Goal: Task Accomplishment & Management: Complete application form

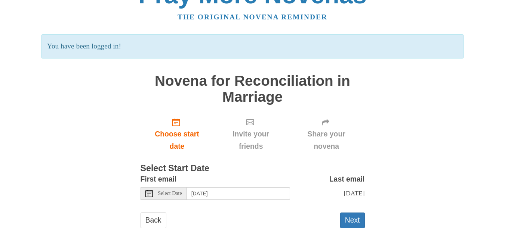
scroll to position [38, 0]
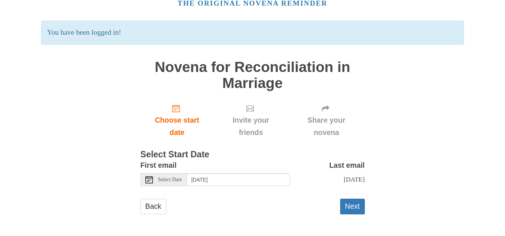
click at [151, 182] on icon at bounding box center [148, 179] width 7 height 7
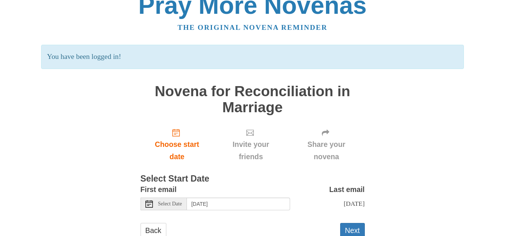
scroll to position [1, 0]
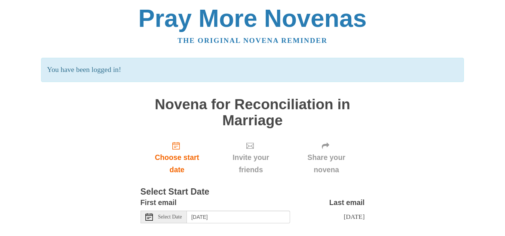
click at [248, 154] on span "Invite your friends" at bounding box center [250, 164] width 59 height 25
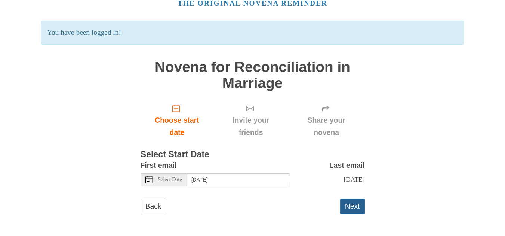
click at [346, 208] on button "Next" at bounding box center [352, 206] width 25 height 15
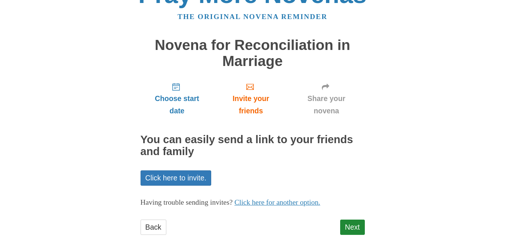
scroll to position [37, 0]
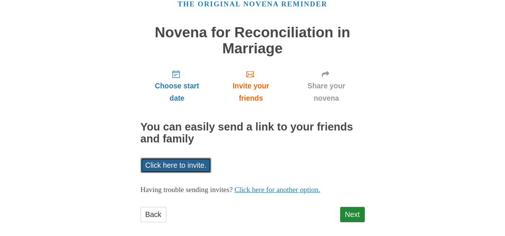
click at [186, 163] on link "Click here to invite." at bounding box center [175, 165] width 71 height 15
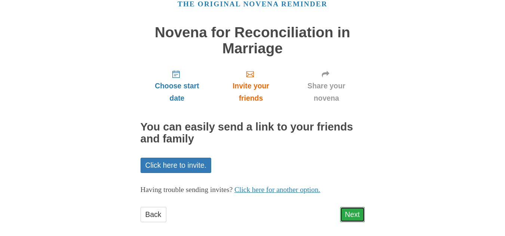
click at [354, 216] on link "Next" at bounding box center [352, 214] width 25 height 15
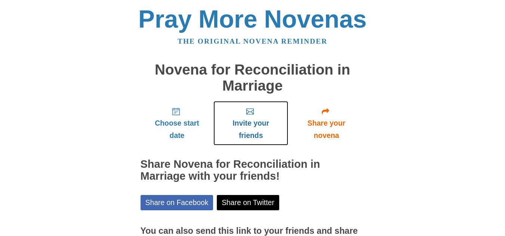
click at [251, 113] on icon "Invite your friends" at bounding box center [249, 111] width 7 height 7
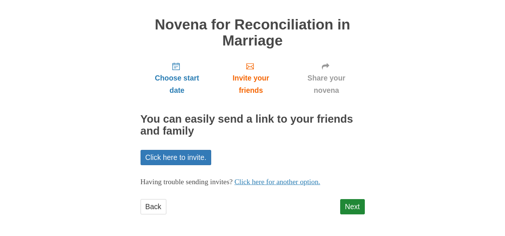
scroll to position [46, 0]
click at [347, 205] on link "Next" at bounding box center [352, 206] width 25 height 15
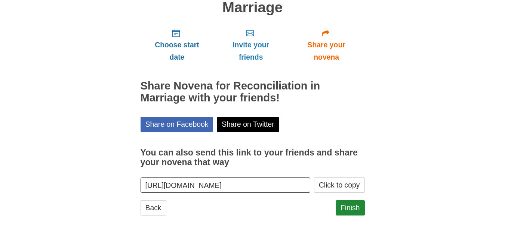
scroll to position [80, 0]
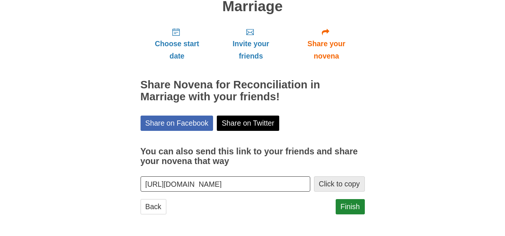
click at [335, 186] on button "Click to copy" at bounding box center [339, 184] width 51 height 15
click at [341, 208] on link "Finish" at bounding box center [349, 206] width 29 height 15
